Goal: Transaction & Acquisition: Subscribe to service/newsletter

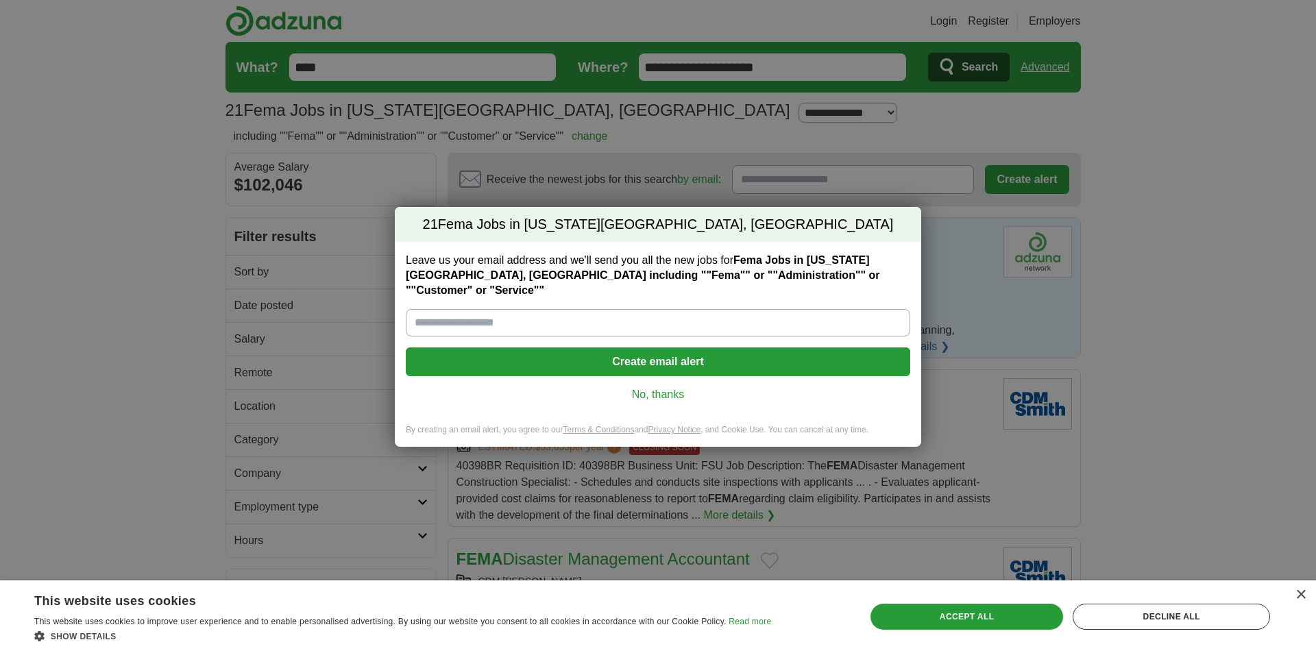
click at [473, 321] on input "Leave us your email address and we'll send you all the new jobs for Fema Jobs i…" at bounding box center [658, 322] width 504 height 27
type input "**********"
click at [480, 352] on button "Create email alert" at bounding box center [658, 362] width 504 height 29
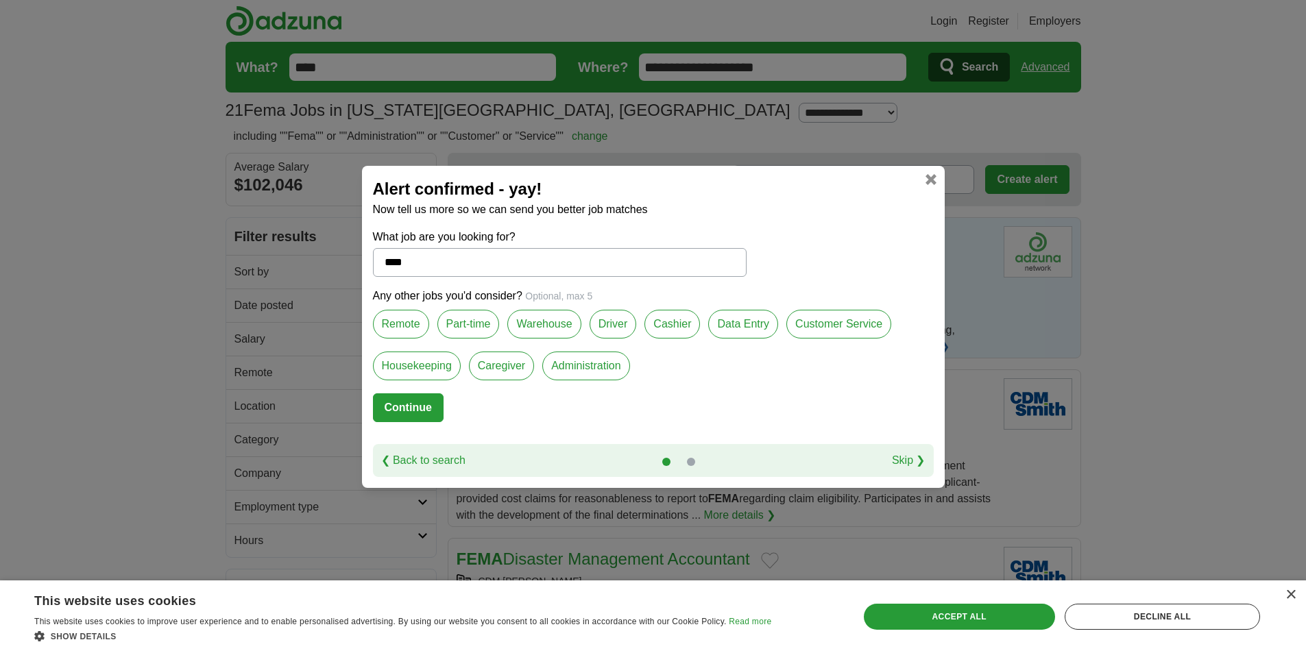
click at [617, 327] on label "Driver" at bounding box center [612, 324] width 47 height 29
click at [823, 328] on label "Customer Service" at bounding box center [838, 324] width 105 height 29
click at [585, 369] on label "Administration" at bounding box center [585, 366] width 87 height 29
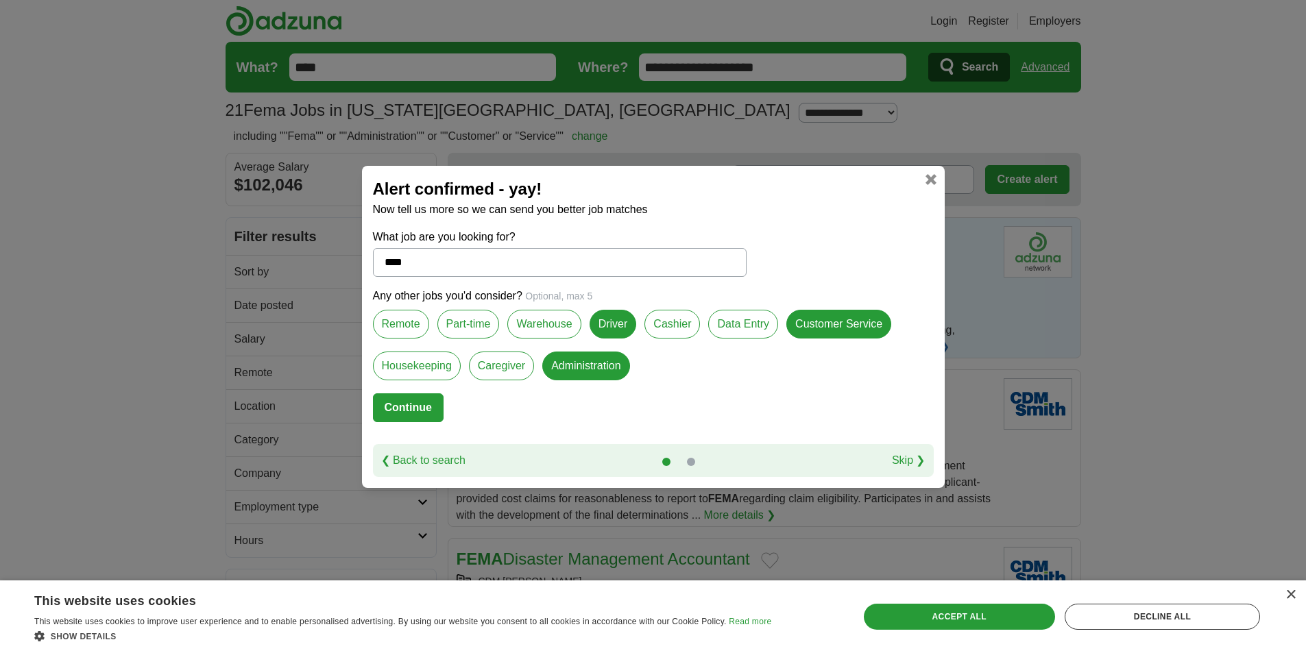
click at [400, 325] on label "Remote" at bounding box center [401, 324] width 56 height 29
click at [1217, 615] on div "Decline all" at bounding box center [1161, 617] width 195 height 26
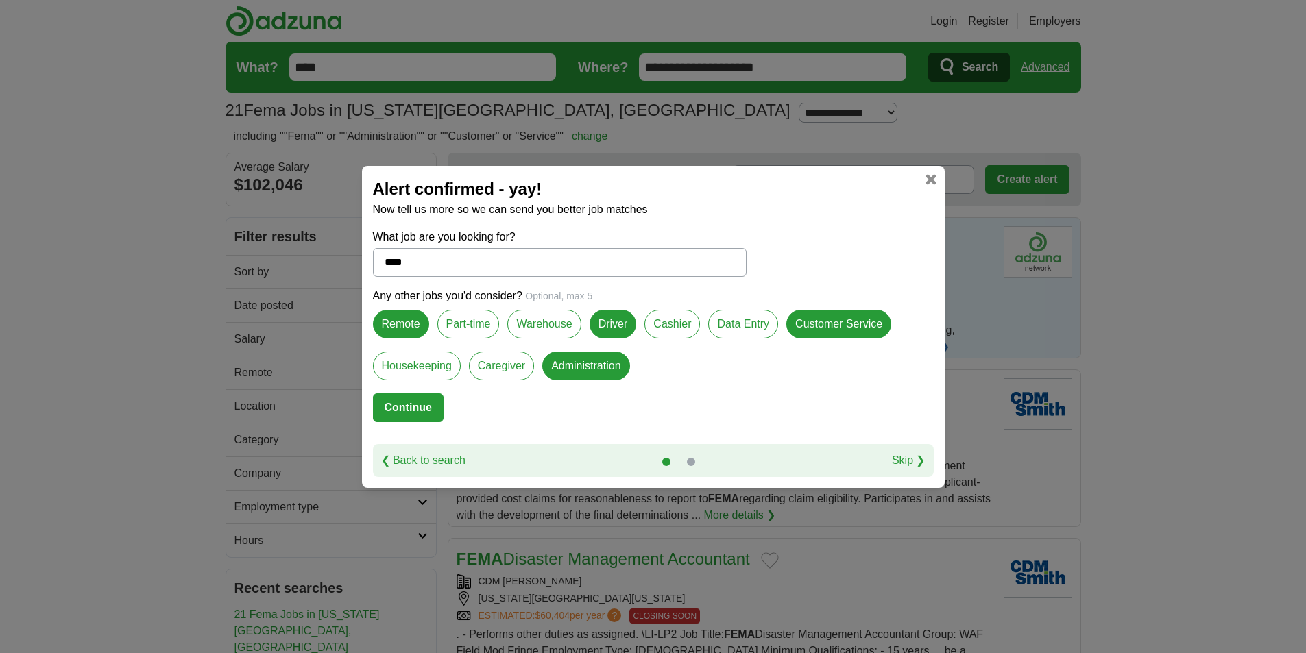
click at [763, 469] on div "❮ Back to search Skip ❯" at bounding box center [653, 460] width 561 height 33
click at [930, 179] on link at bounding box center [930, 179] width 11 height 11
